Goal: Task Accomplishment & Management: Complete application form

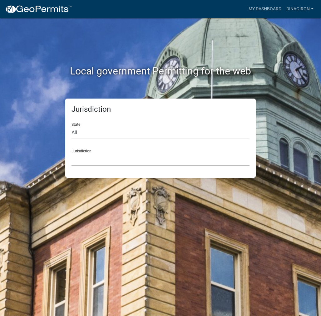
click at [89, 160] on select "[GEOGRAPHIC_DATA], [US_STATE] [GEOGRAPHIC_DATA], [US_STATE][PERSON_NAME][GEOGRA…" at bounding box center [161, 159] width 178 height 13
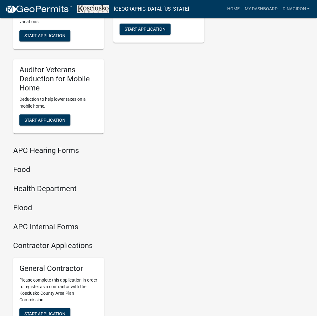
scroll to position [760, 0]
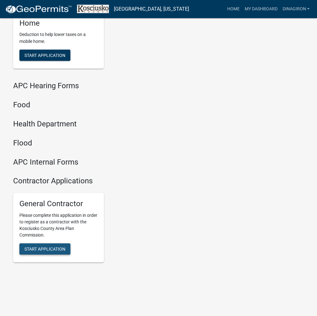
click at [47, 246] on span "Start Application" at bounding box center [44, 248] width 41 height 5
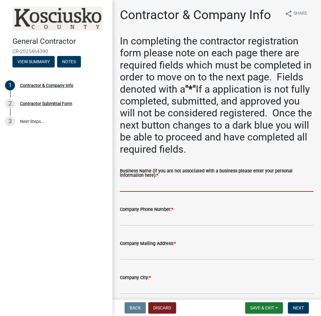
click at [146, 185] on input "Business Name (If you are not associated with a business please enter your pers…" at bounding box center [217, 185] width 194 height 13
paste input "DINAGIRON"
click at [132, 184] on input "DINAGIRON" at bounding box center [217, 185] width 194 height 13
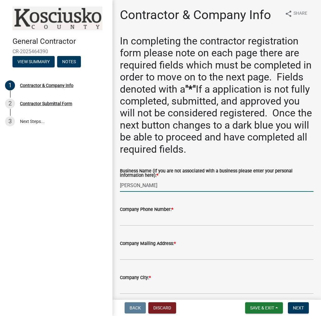
type input "[PERSON_NAME]"
click at [130, 216] on input "Company Phone Number: *" at bounding box center [217, 219] width 194 height 13
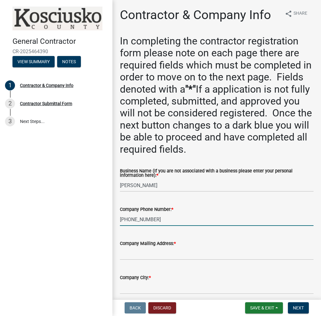
type input "[PHONE_NUMBER]"
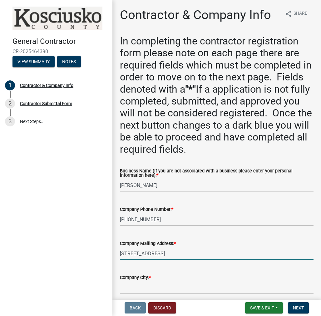
scroll to position [63, 0]
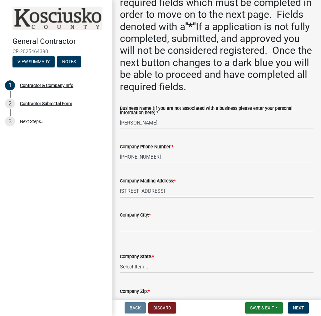
type input "[STREET_ADDRESS]"
click at [130, 226] on input "Company City: *" at bounding box center [217, 224] width 194 height 13
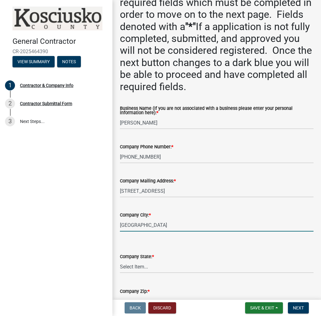
type input "[GEOGRAPHIC_DATA]"
select select "IN"
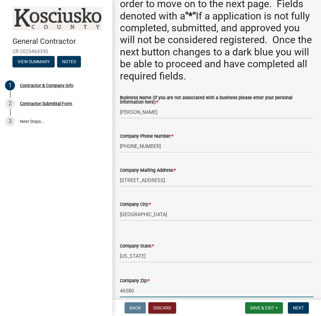
type input "46580"
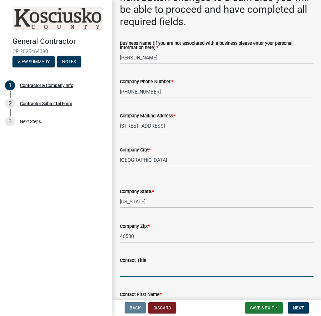
scroll to position [124, 0]
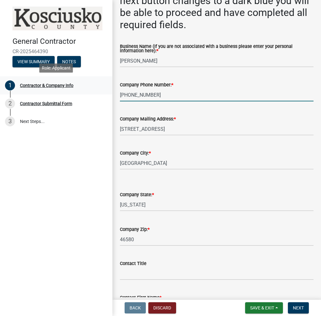
drag, startPoint x: 164, startPoint y: 97, endPoint x: 70, endPoint y: 92, distance: 93.9
click at [68, 93] on div "General Contractor CR-2025464390 View Summary Notes 1 Contractor & Company Info…" at bounding box center [160, 158] width 321 height 316
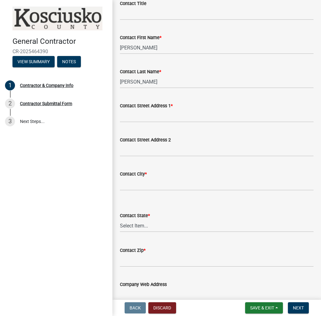
scroll to position [553, 0]
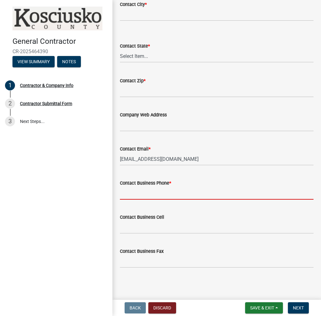
click at [143, 193] on input "Contact Business Phone *" at bounding box center [217, 193] width 194 height 13
paste input "[PHONE_NUMBER]"
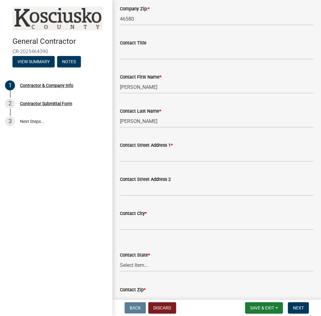
scroll to position [335, 0]
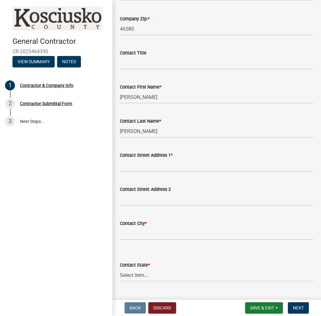
type input "[PHONE_NUMBER]"
click at [128, 167] on input "Contact Street Address 1 *" at bounding box center [217, 165] width 194 height 13
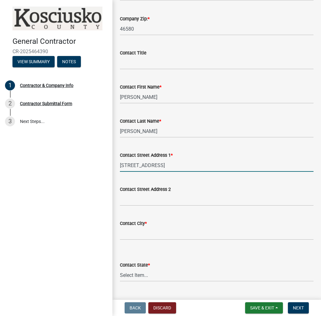
type input "[STREET_ADDRESS]"
click at [133, 233] on input "Contact City *" at bounding box center [217, 233] width 194 height 13
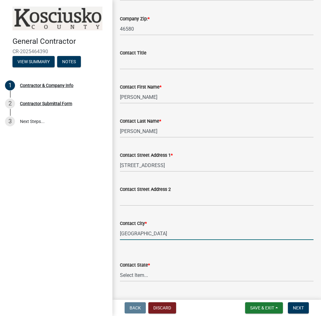
type input "[GEOGRAPHIC_DATA]"
click at [135, 271] on select "Select Item... [US_STATE] [US_STATE] [US_STATE] [US_STATE] [US_STATE] [US_STATE…" at bounding box center [217, 274] width 194 height 13
select select "IN"
click at [120, 268] on select "Select Item... [US_STATE] [US_STATE] [US_STATE] [US_STATE] [US_STATE] [US_STATE…" at bounding box center [217, 274] width 194 height 13
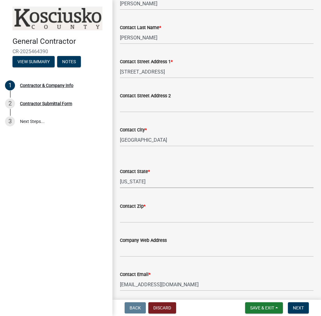
scroll to position [428, 0]
click at [131, 215] on input "Contact Zip *" at bounding box center [217, 215] width 194 height 13
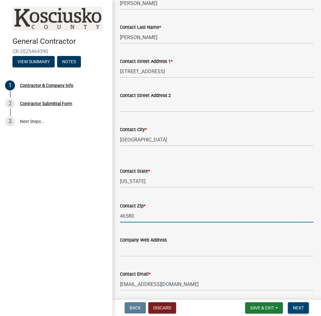
type input "46580"
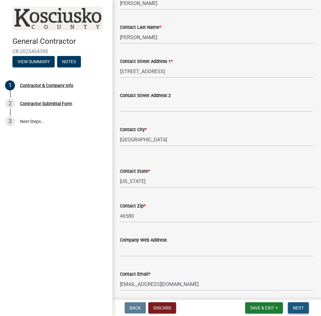
click at [300, 308] on span "Next" at bounding box center [298, 307] width 11 height 5
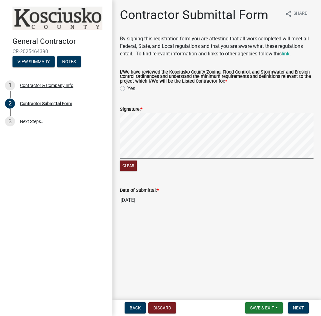
drag, startPoint x: 123, startPoint y: 88, endPoint x: 138, endPoint y: 112, distance: 27.9
click at [128, 91] on label "Yes" at bounding box center [132, 89] width 8 height 8
click at [128, 89] on input "Yes" at bounding box center [130, 87] width 4 height 4
radio input "true"
click at [297, 305] on span "Next" at bounding box center [298, 307] width 11 height 5
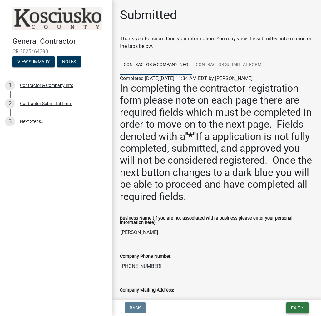
click at [299, 308] on span "Exit" at bounding box center [295, 307] width 9 height 5
click at [291, 295] on button "Save & Exit" at bounding box center [284, 291] width 50 height 15
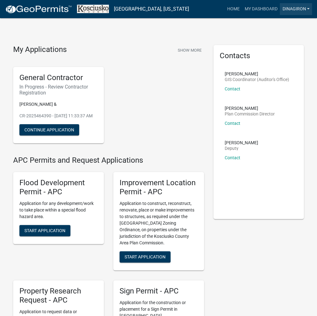
click at [288, 10] on link "DINAGIRON" at bounding box center [295, 9] width 32 height 12
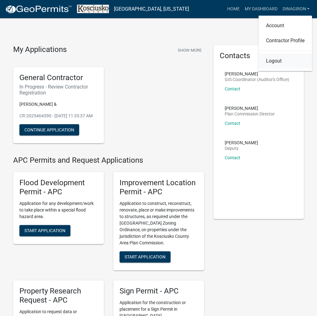
click at [275, 64] on link "Logout" at bounding box center [284, 60] width 53 height 15
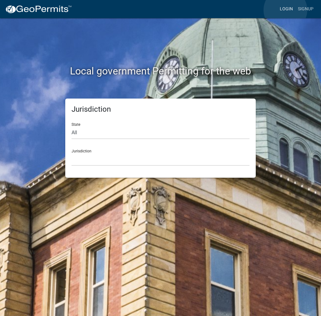
click at [286, 10] on link "Login" at bounding box center [287, 9] width 18 height 12
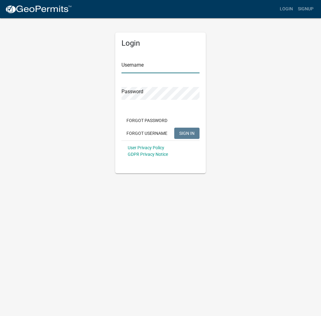
click at [141, 65] on input "Username" at bounding box center [161, 66] width 78 height 13
type input "kosplanning"
click at [174, 128] on button "SIGN IN" at bounding box center [186, 133] width 25 height 11
